Goal: Task Accomplishment & Management: Manage account settings

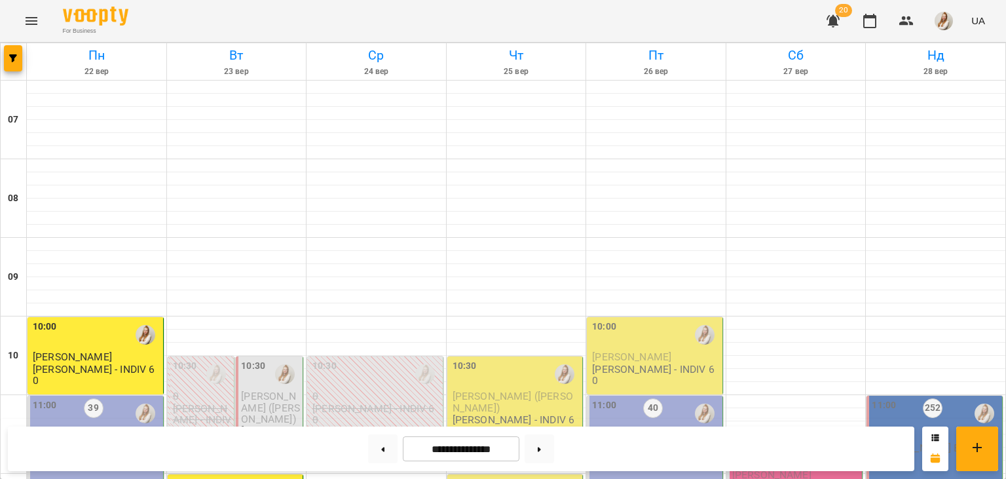
scroll to position [191, 0]
click at [95, 395] on div "11:00 39 7 [PERSON_NAME] В1 *ПН/ПТ 11:00*" at bounding box center [95, 453] width 136 height 117
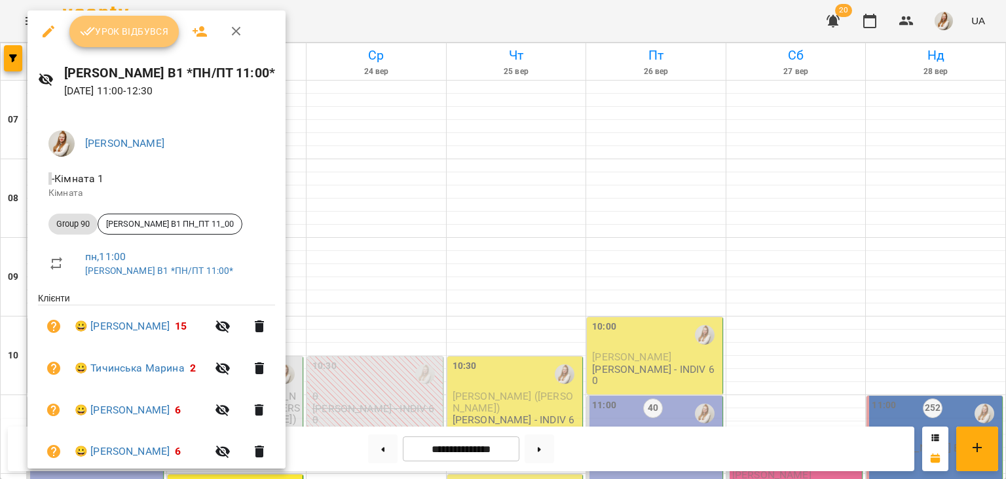
click at [140, 31] on span "Урок відбувся" at bounding box center [124, 32] width 89 height 16
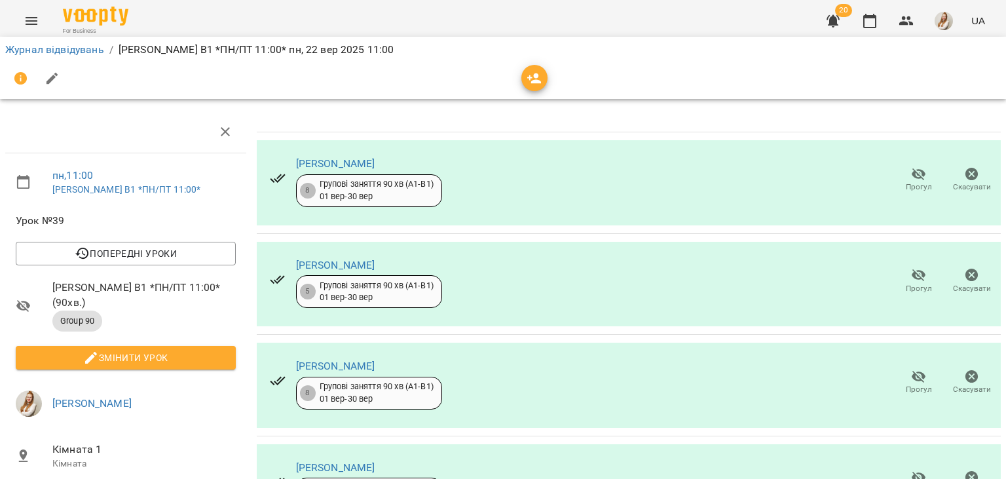
scroll to position [376, 0]
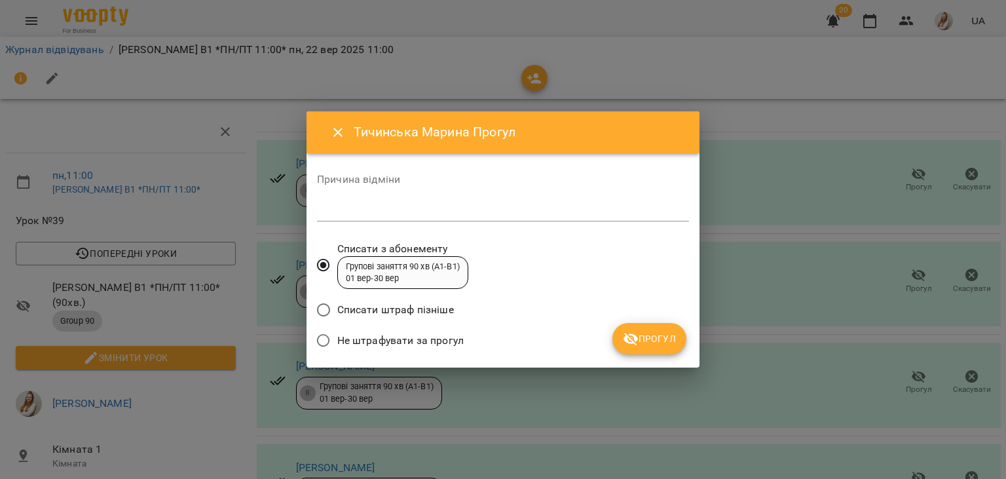
click at [457, 344] on span "Не штрафувати за прогул" at bounding box center [400, 341] width 126 height 16
click at [642, 333] on span "Прогул" at bounding box center [649, 339] width 53 height 16
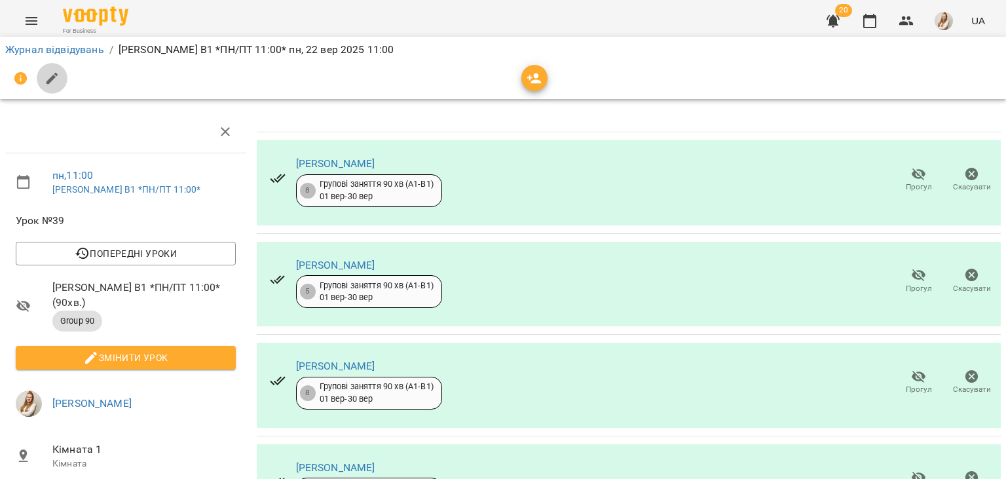
click at [56, 79] on icon "button" at bounding box center [53, 79] width 16 height 16
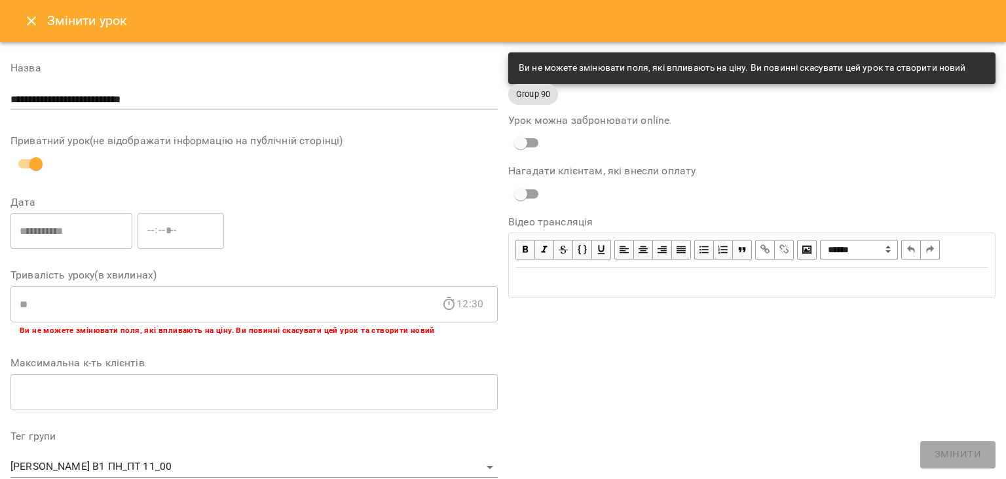
scroll to position [392, 0]
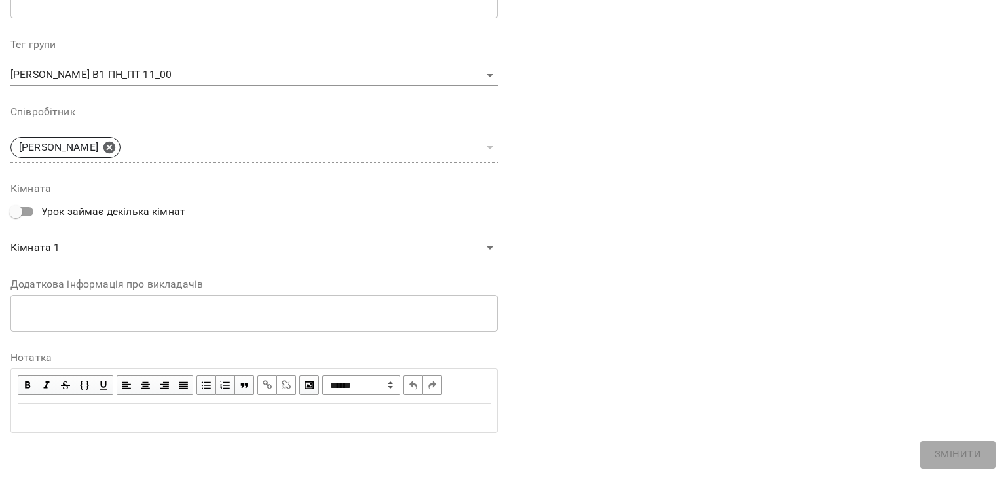
click at [116, 436] on div "**********" at bounding box center [253, 52] width 487 height 782
click at [97, 422] on div "Edit text" at bounding box center [254, 418] width 473 height 16
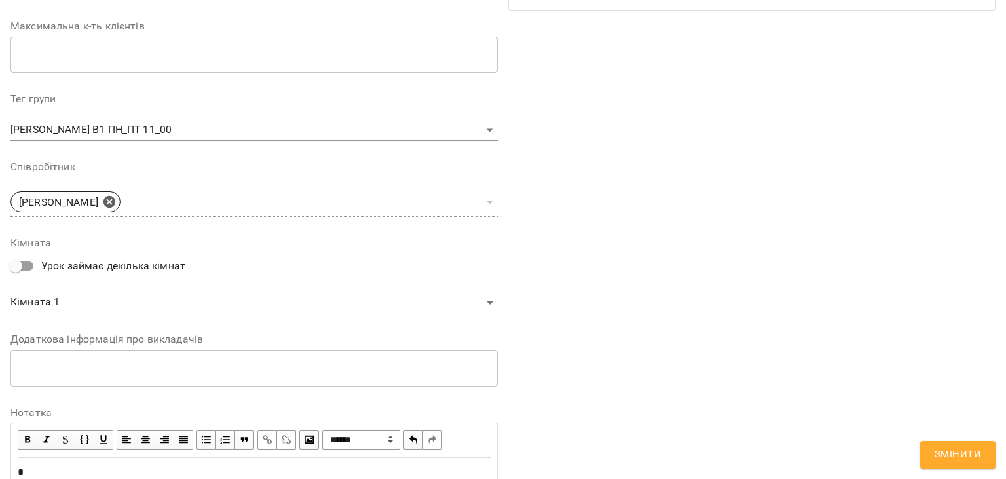
scroll to position [446, 0]
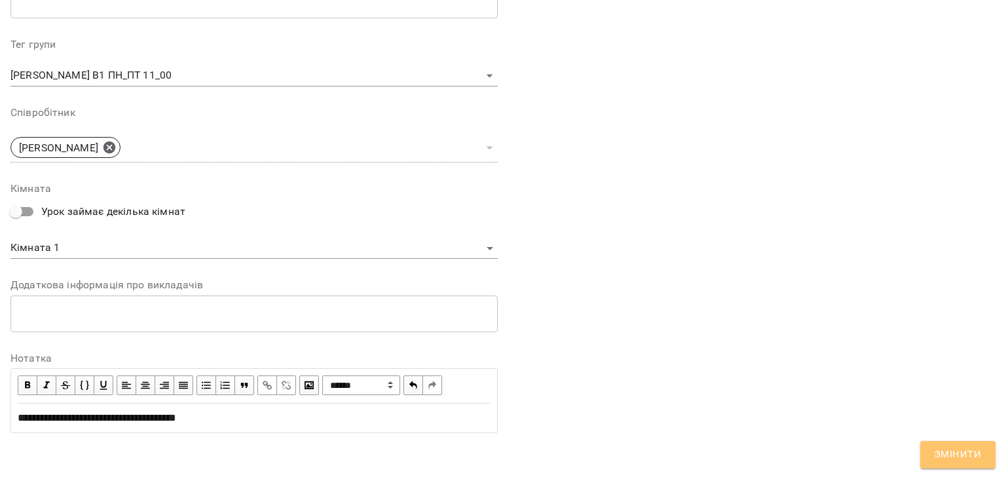
click at [955, 452] on span "Змінити" at bounding box center [957, 454] width 46 height 17
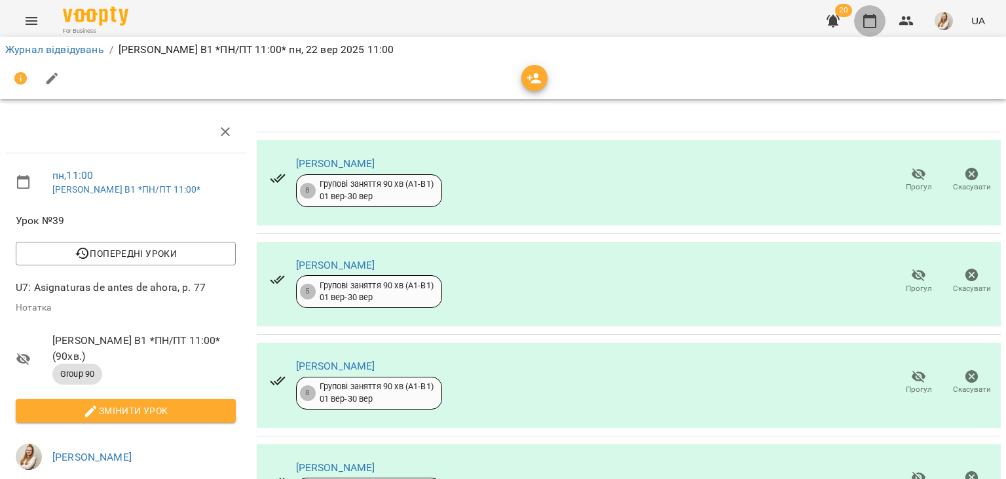
click at [881, 22] on button "button" at bounding box center [869, 20] width 31 height 31
